Goal: Navigation & Orientation: Find specific page/section

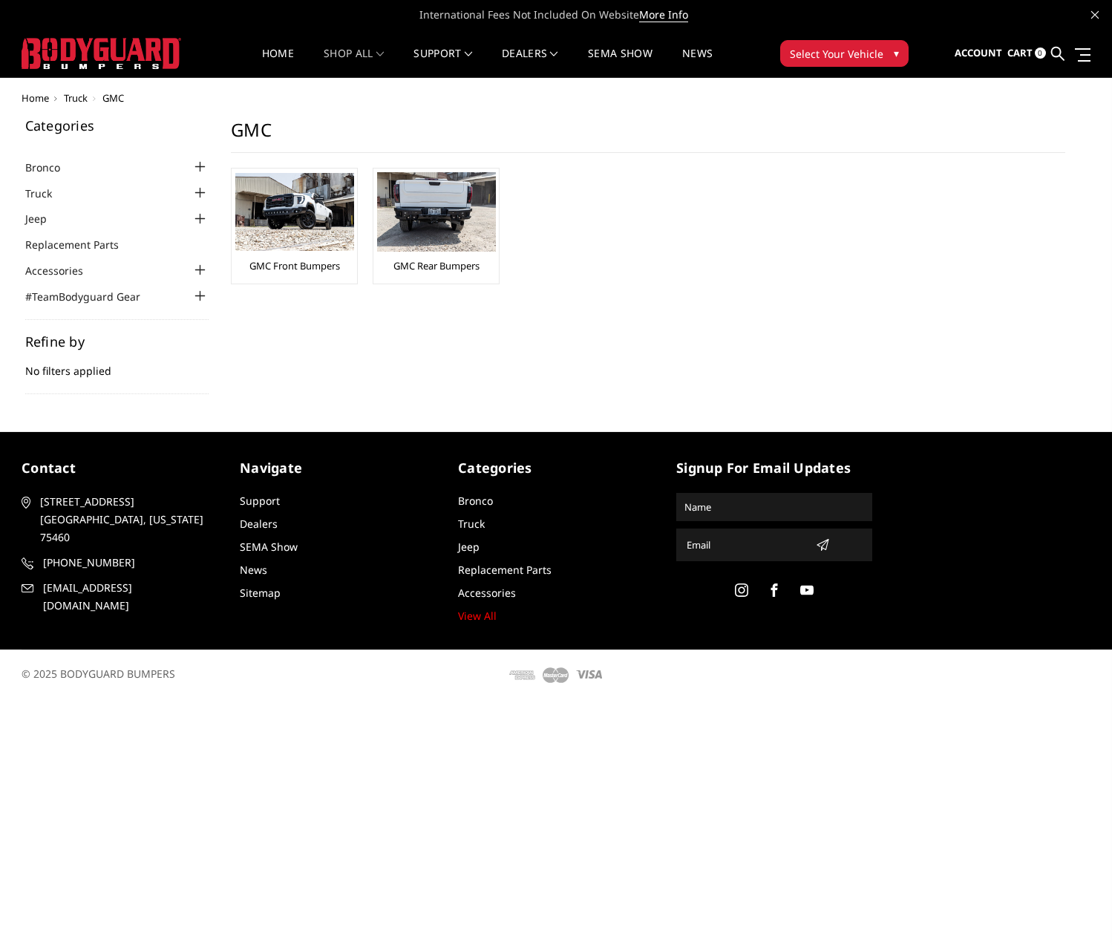
click at [872, 48] on span "Select Your Vehicle" at bounding box center [837, 54] width 94 height 16
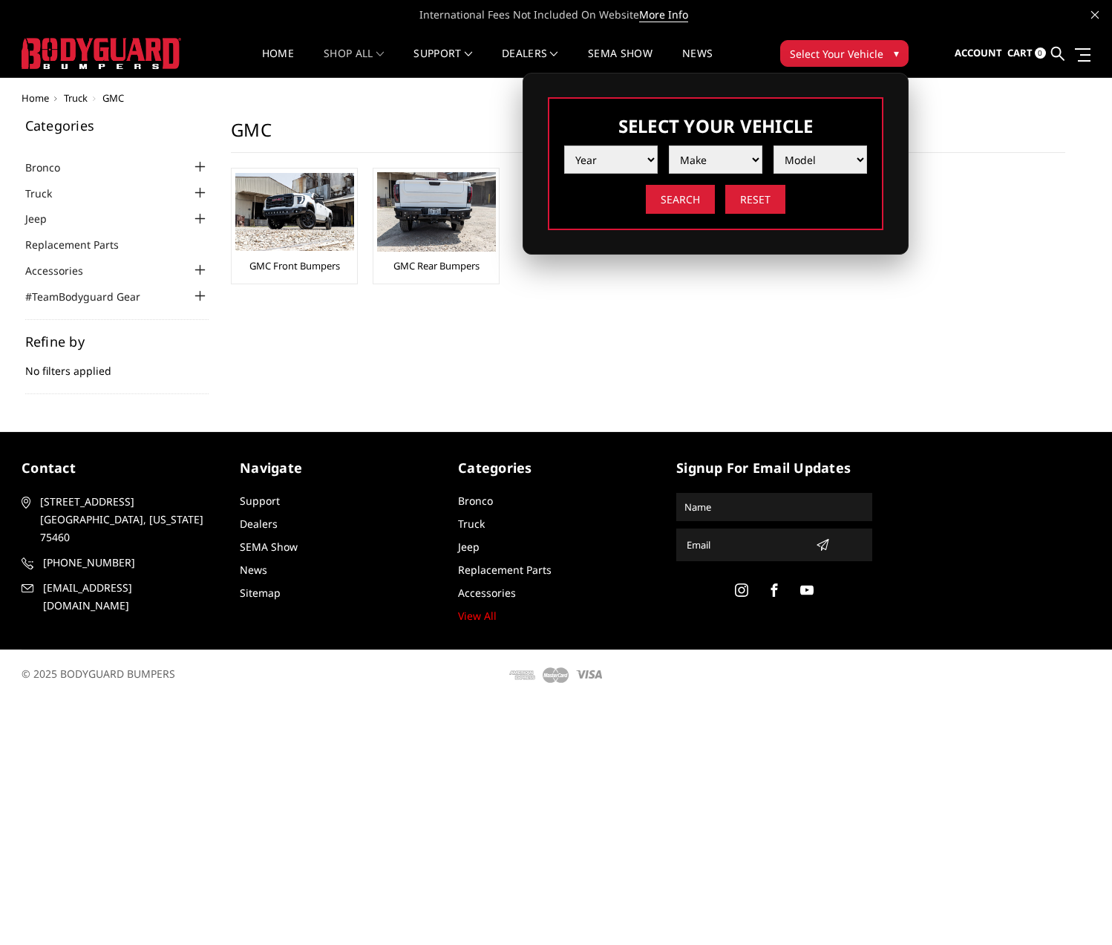
click at [652, 153] on select "Year 2025 2024 2023 2022 2021 2020 2019 2018 2017 2016 2015 2014 2013 2012 2011…" at bounding box center [611, 160] width 94 height 28
select select "yr_2014"
click at [564, 146] on select "Year 2025 2024 2023 2022 2021 2020 2019 2018 2017 2016 2015 2014 2013 2012 2011…" at bounding box center [611, 160] width 94 height 28
click at [749, 160] on select "Make Chevrolet Ford GMC Ram Toyota" at bounding box center [716, 160] width 94 height 28
select select "mk_gmc"
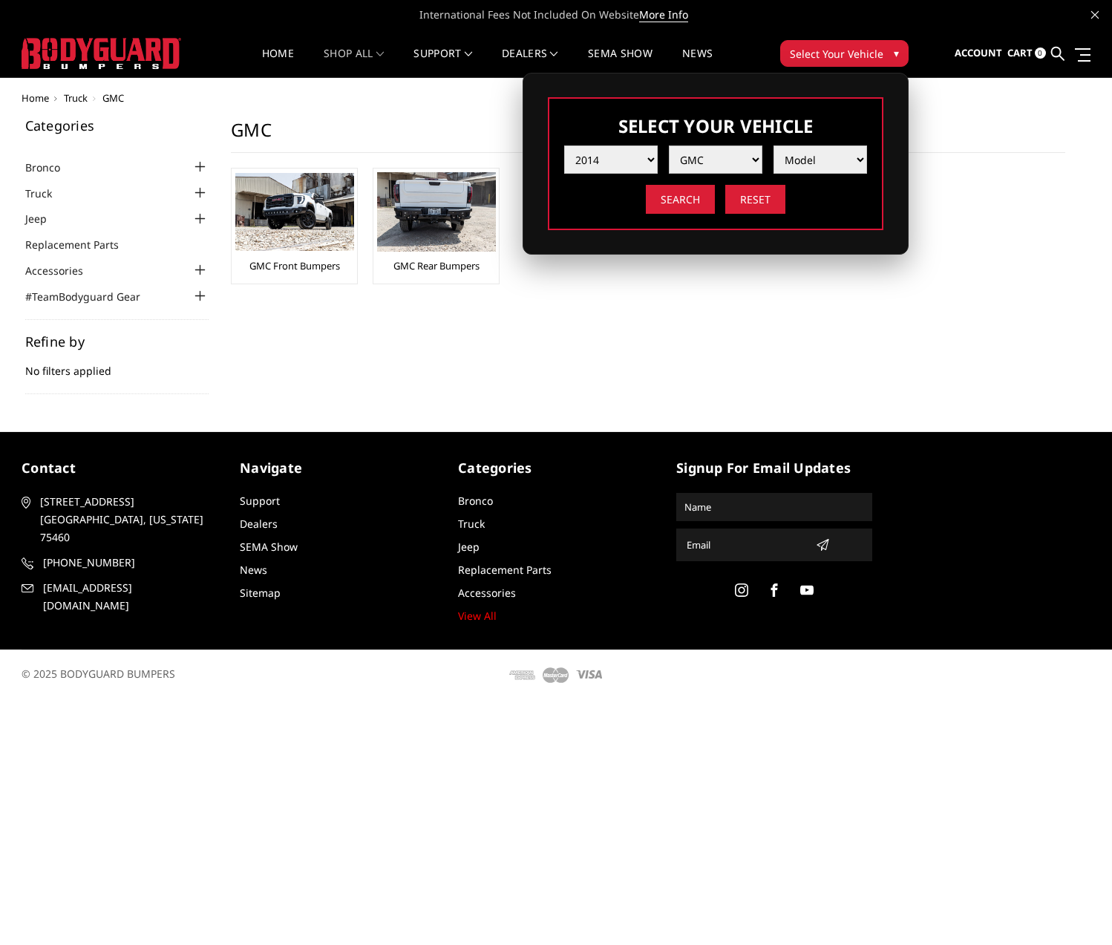
click at [669, 146] on select "Make Chevrolet Ford GMC Ram Toyota" at bounding box center [716, 160] width 94 height 28
click at [858, 159] on select "Model Sierra 1500 Sierra 2500 / 3500 Yukon 1500" at bounding box center [821, 160] width 94 height 28
select select "md_sierra-2500-3500"
click at [774, 146] on select "Model Sierra 1500 Sierra 2500 / 3500 Yukon 1500" at bounding box center [821, 160] width 94 height 28
click at [680, 202] on input "Search" at bounding box center [680, 199] width 69 height 29
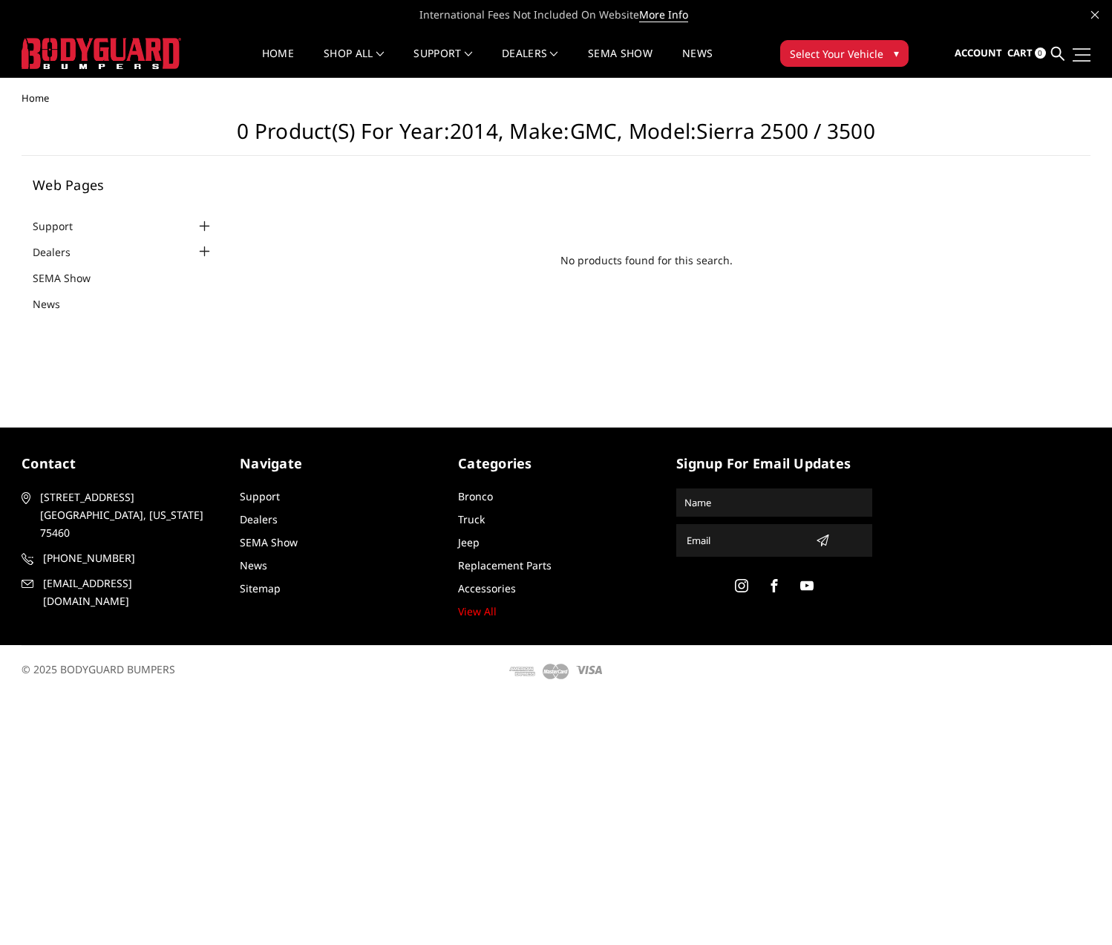
click at [1087, 59] on link at bounding box center [1080, 55] width 21 height 16
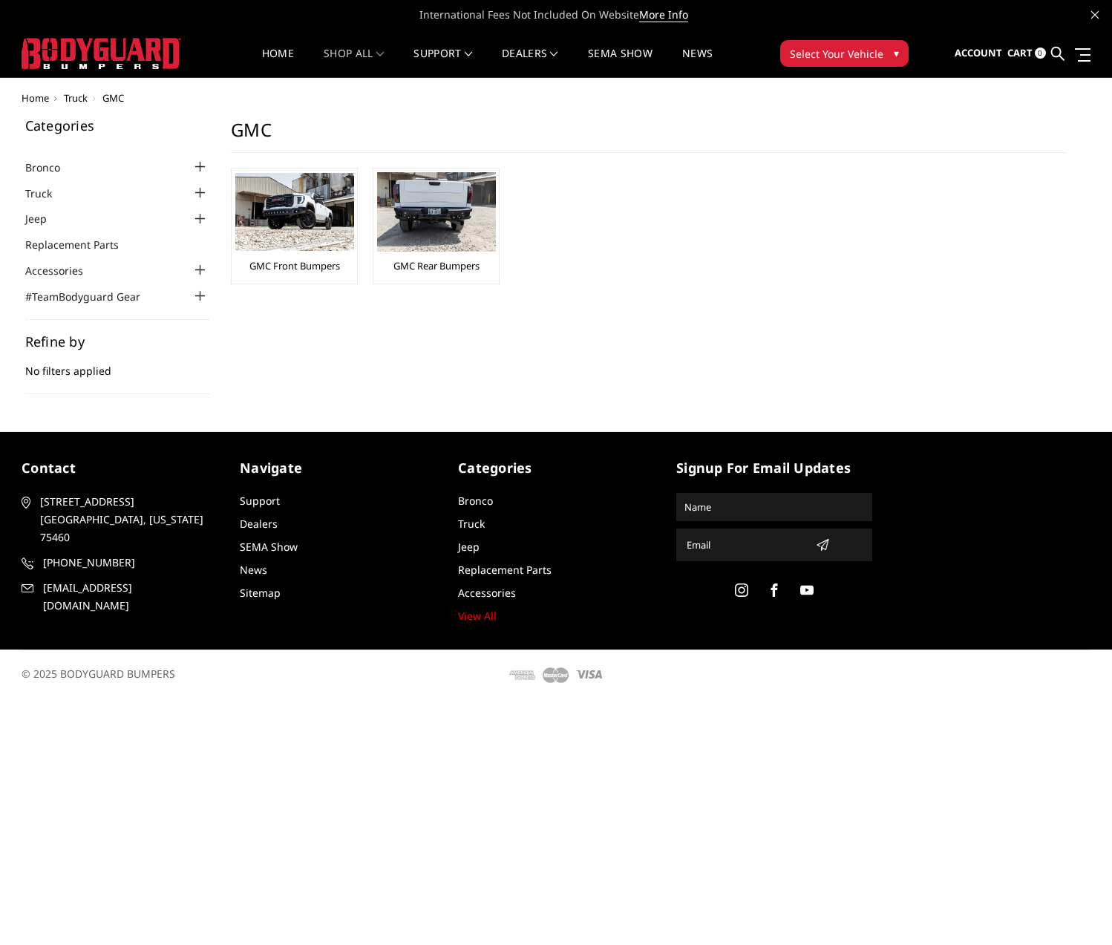
click at [841, 55] on span "Select Your Vehicle" at bounding box center [837, 54] width 94 height 16
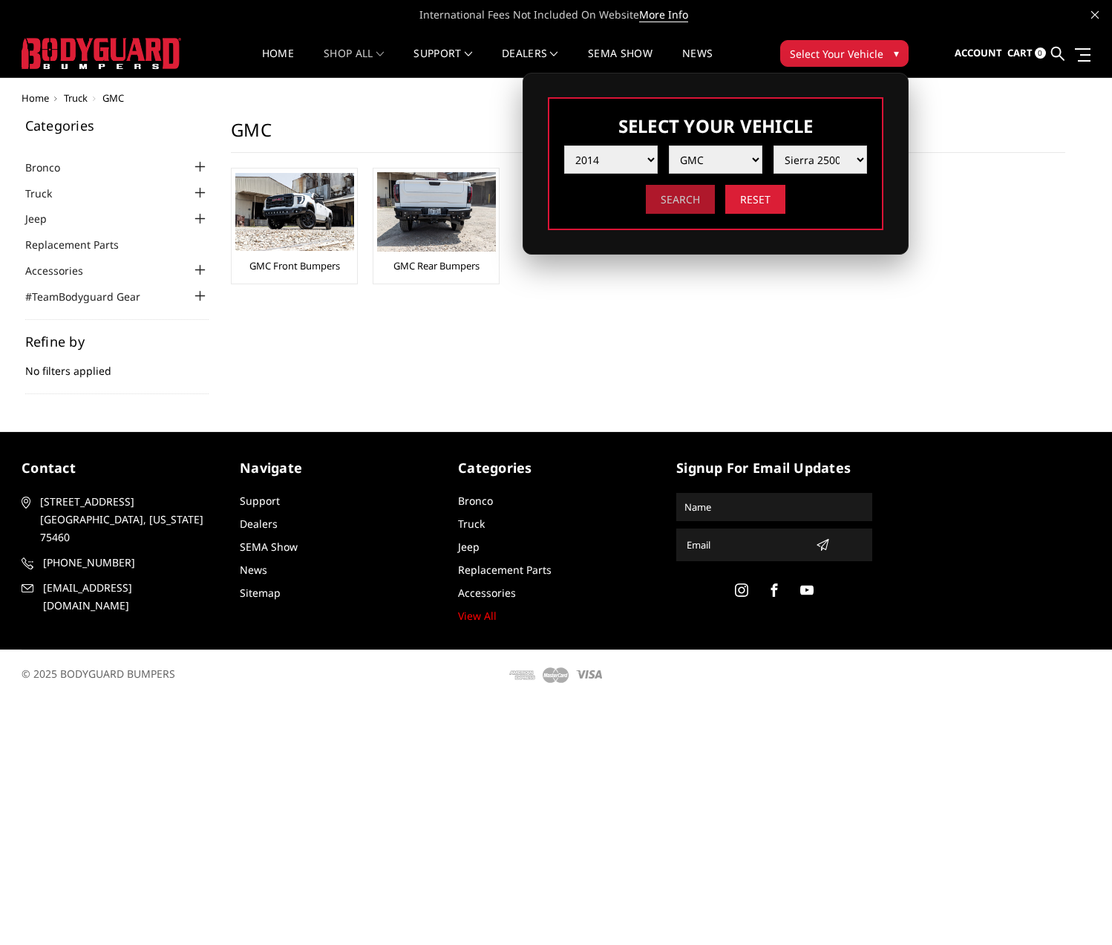
click at [685, 200] on input "Search" at bounding box center [680, 199] width 69 height 29
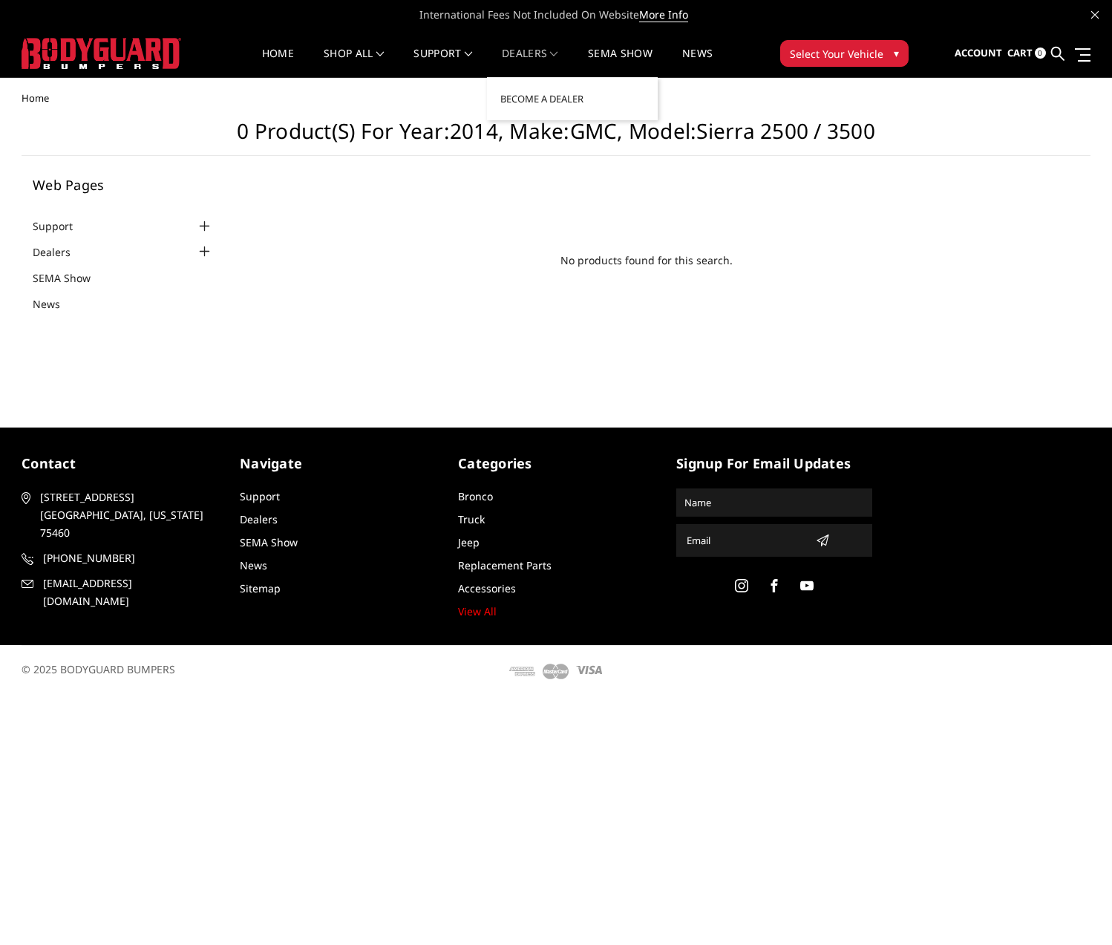
drag, startPoint x: 534, startPoint y: 49, endPoint x: 532, endPoint y: 58, distance: 9.2
click at [532, 49] on link "Dealers" at bounding box center [530, 62] width 56 height 29
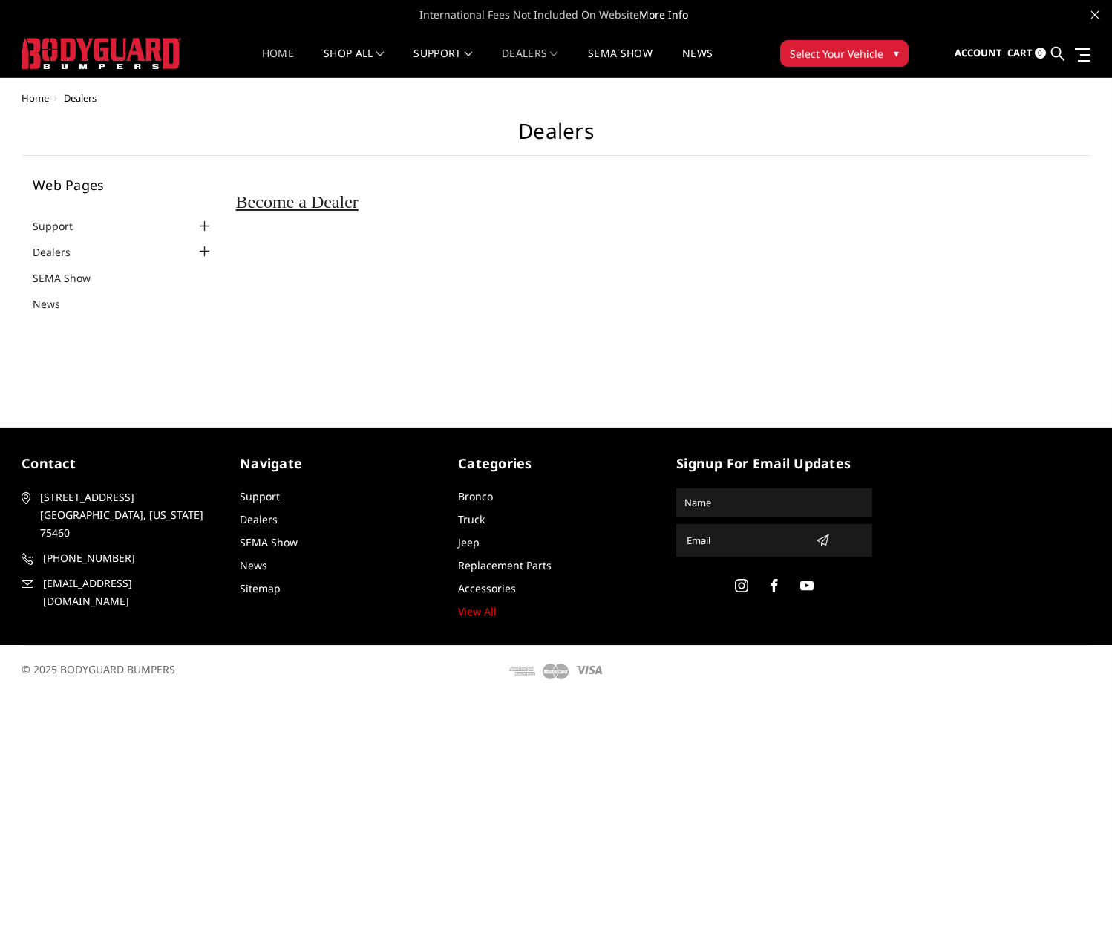
click at [276, 51] on link "Home" at bounding box center [278, 62] width 32 height 29
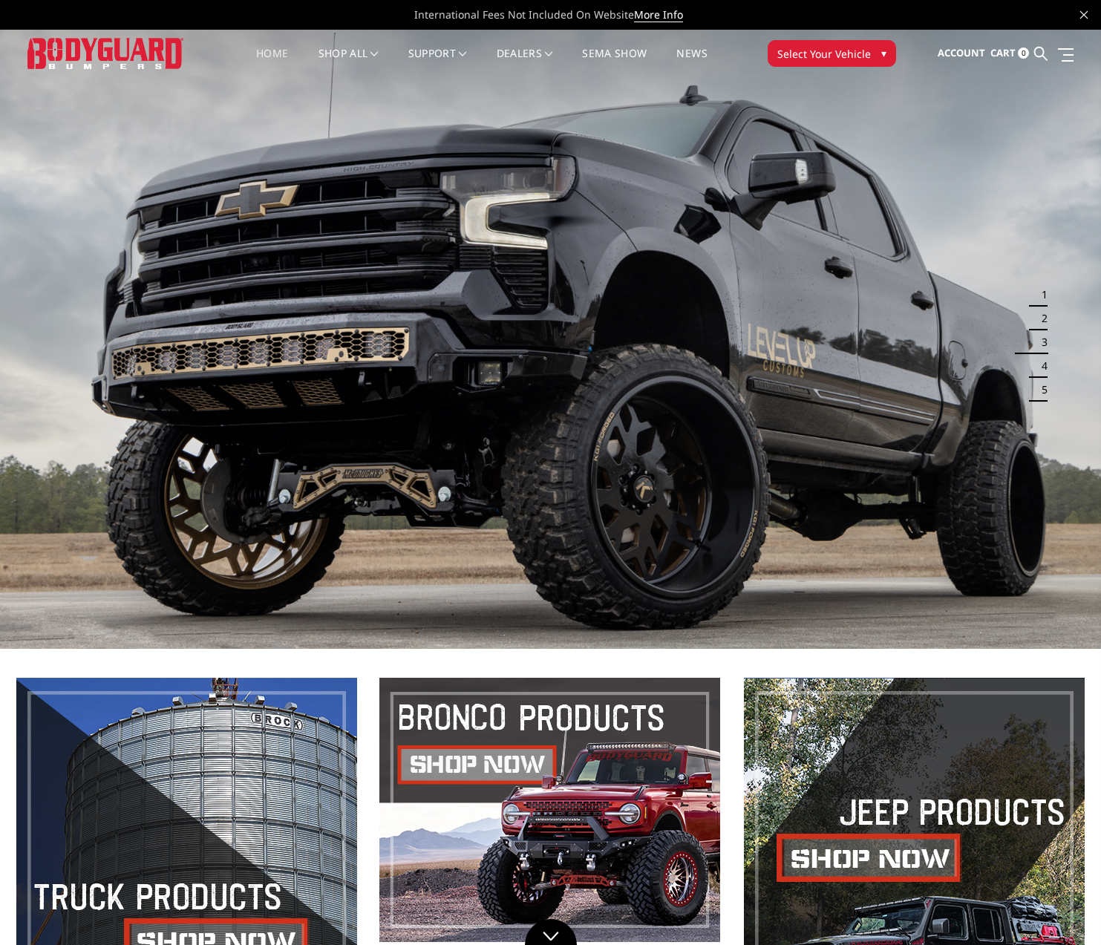
click at [268, 53] on link "Home" at bounding box center [272, 62] width 32 height 29
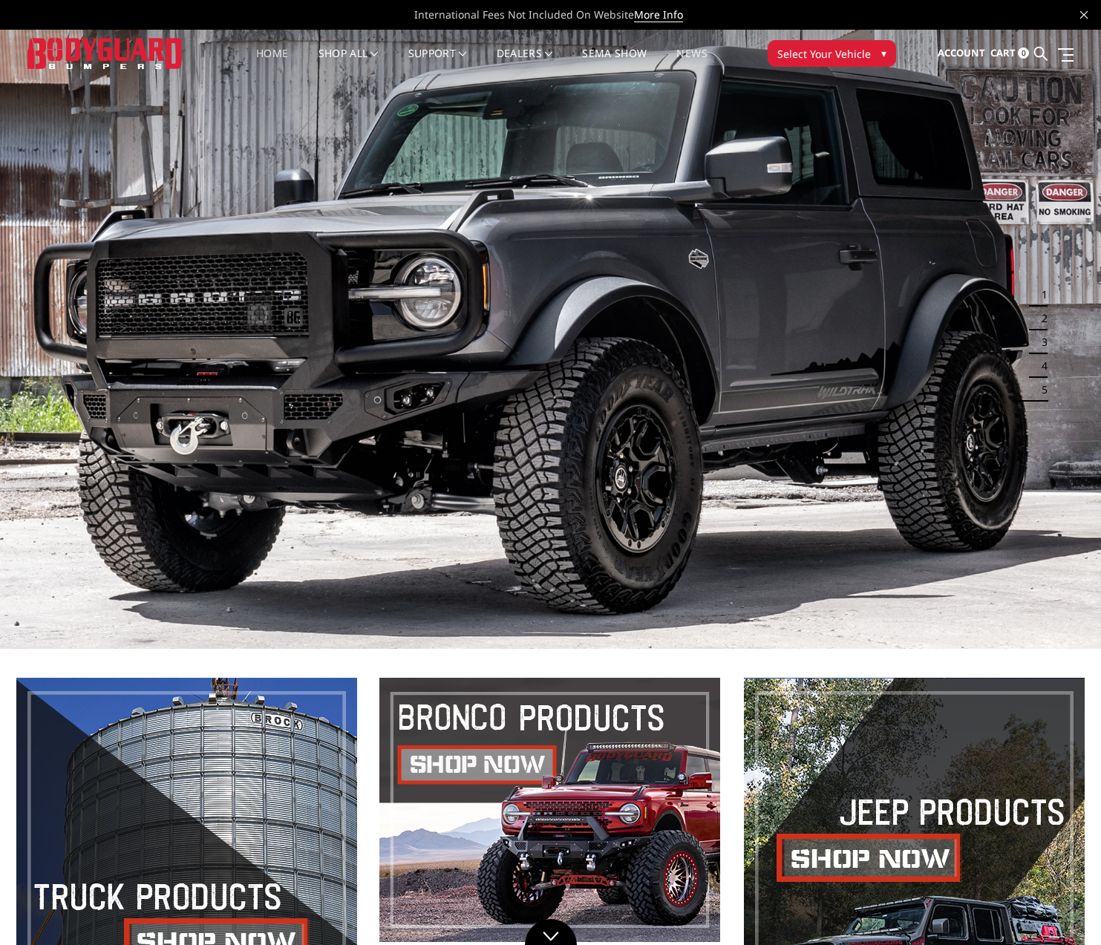
click at [691, 52] on link "News" at bounding box center [692, 62] width 30 height 29
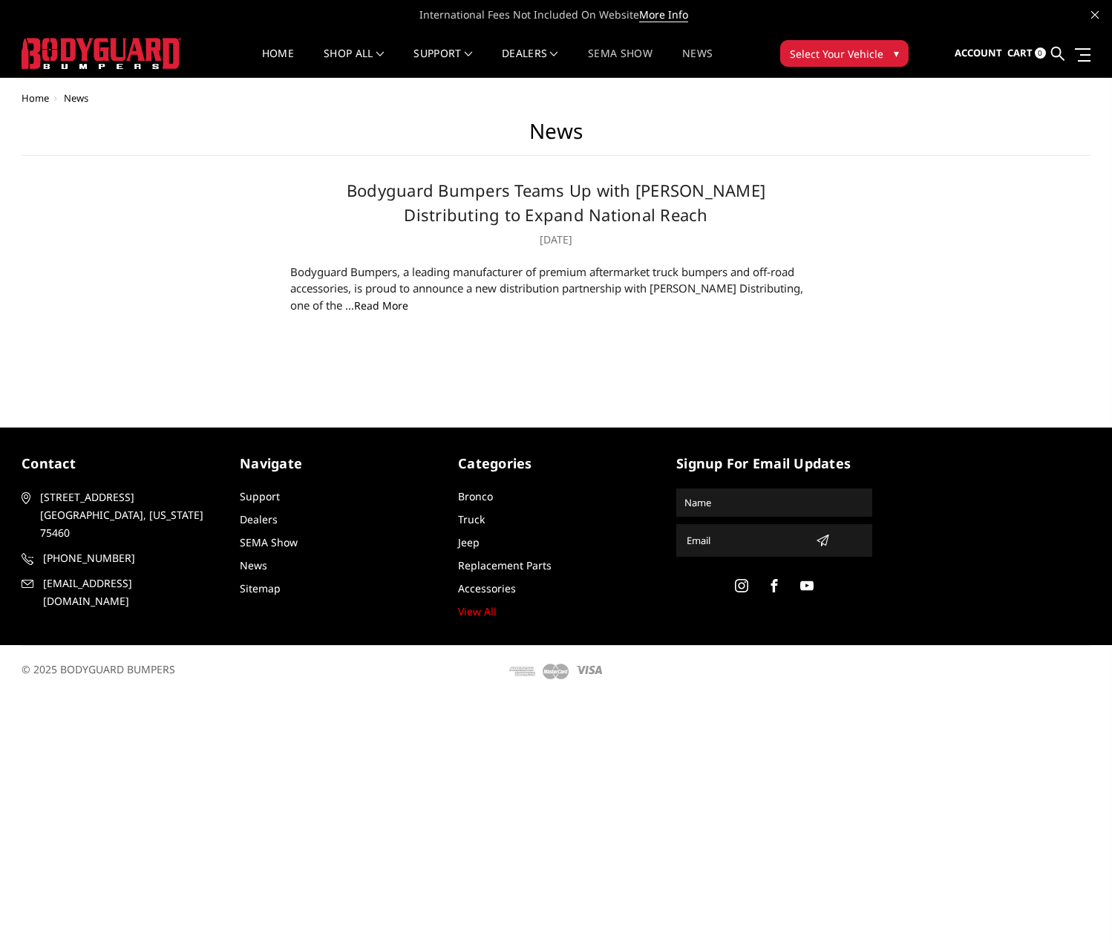
click at [613, 54] on link "SEMA Show" at bounding box center [620, 62] width 65 height 29
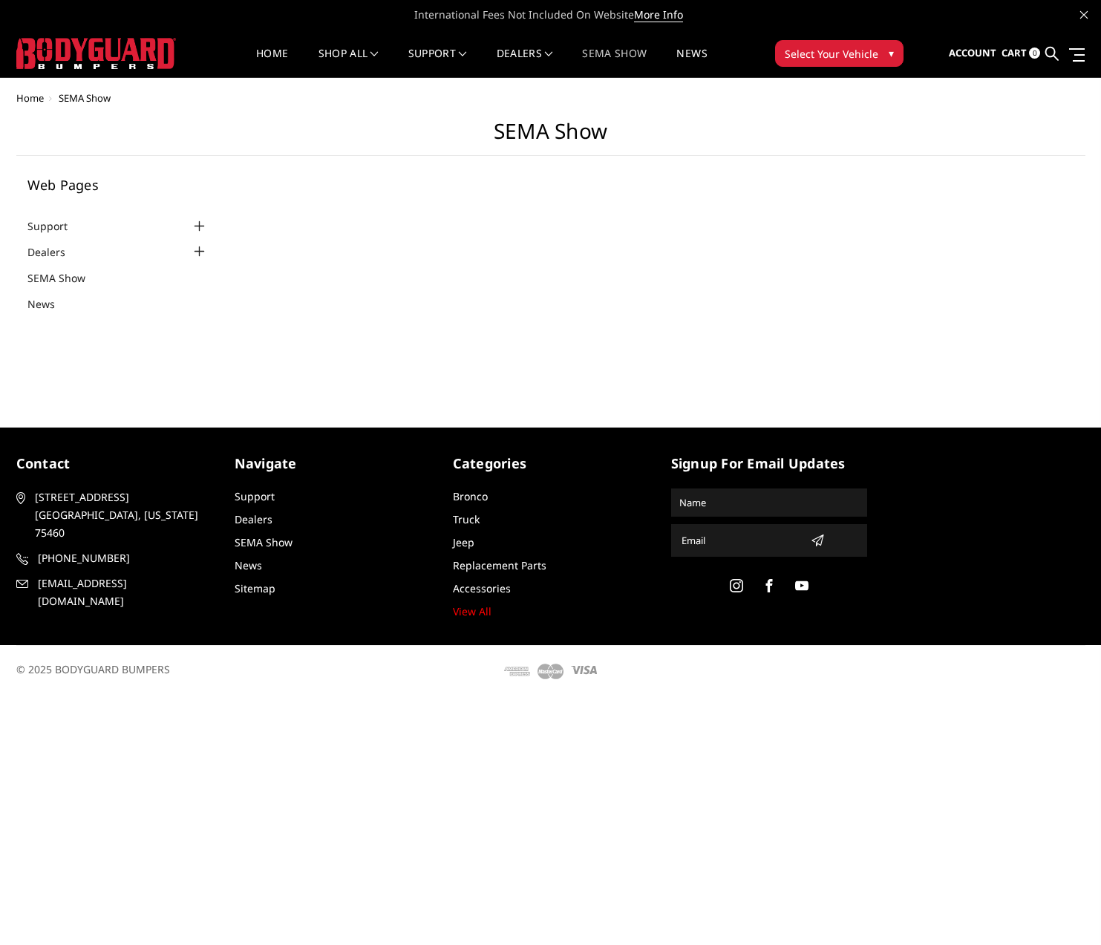
select select "US"
